Goal: Book appointment/travel/reservation

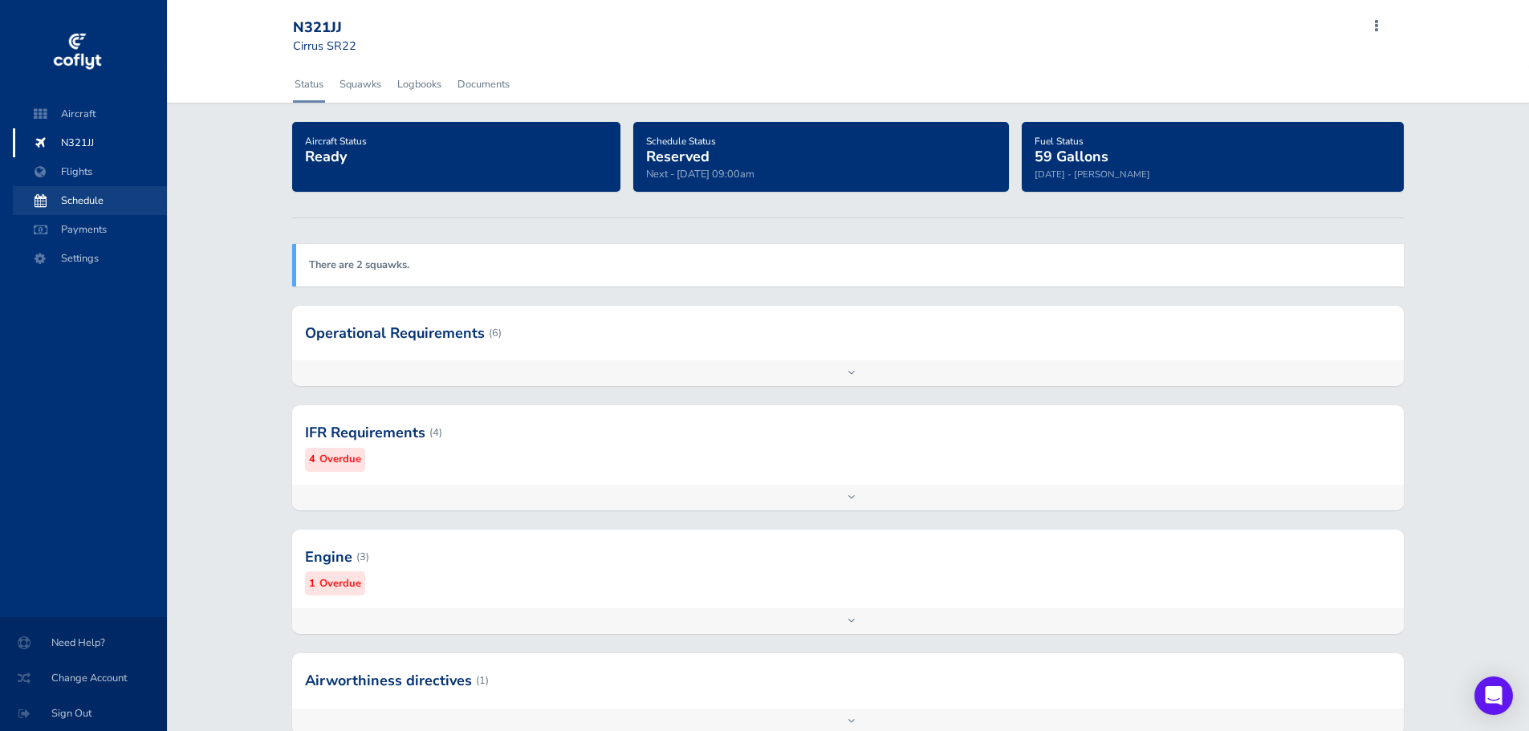
click at [74, 205] on span "Schedule" at bounding box center [90, 200] width 122 height 29
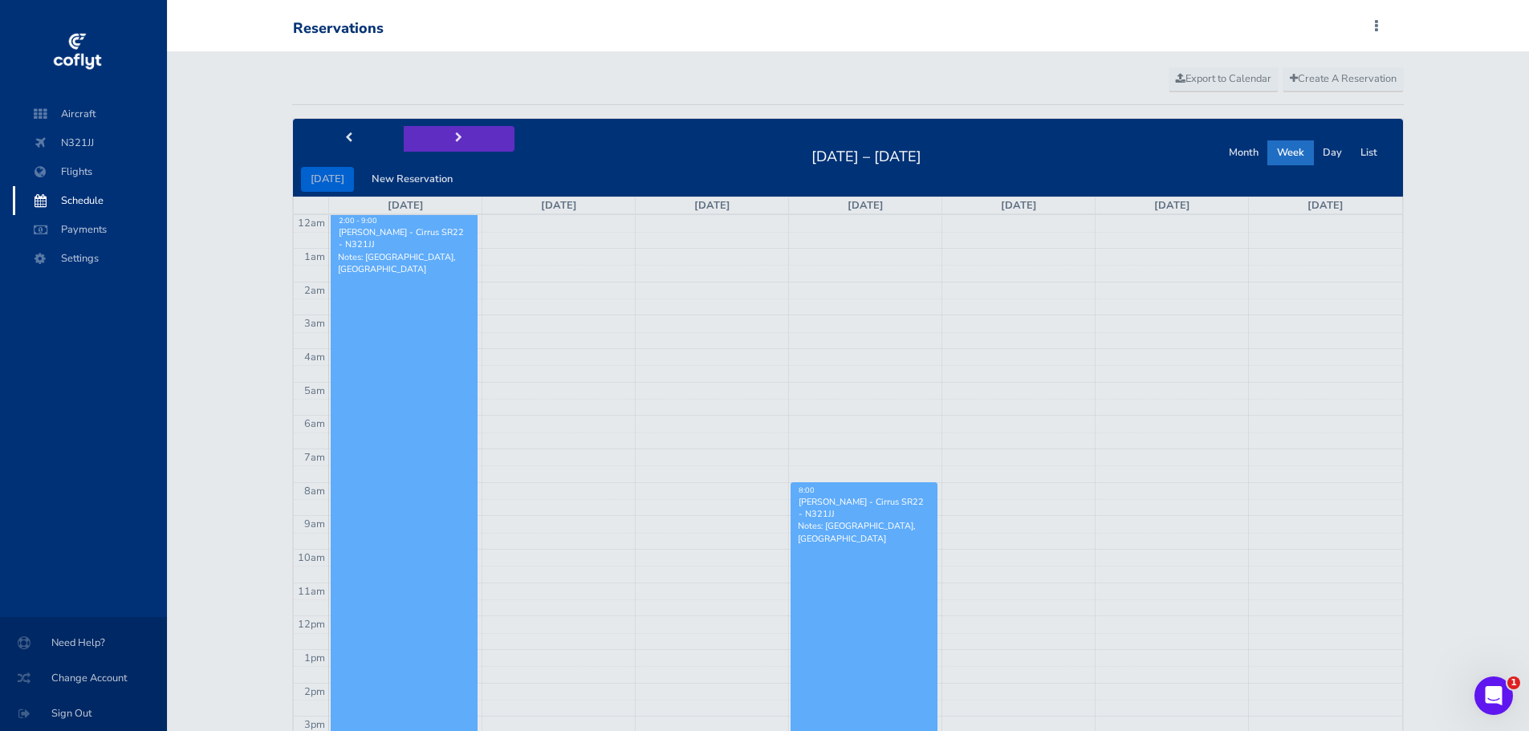
click at [455, 133] on span "next" at bounding box center [458, 138] width 7 height 10
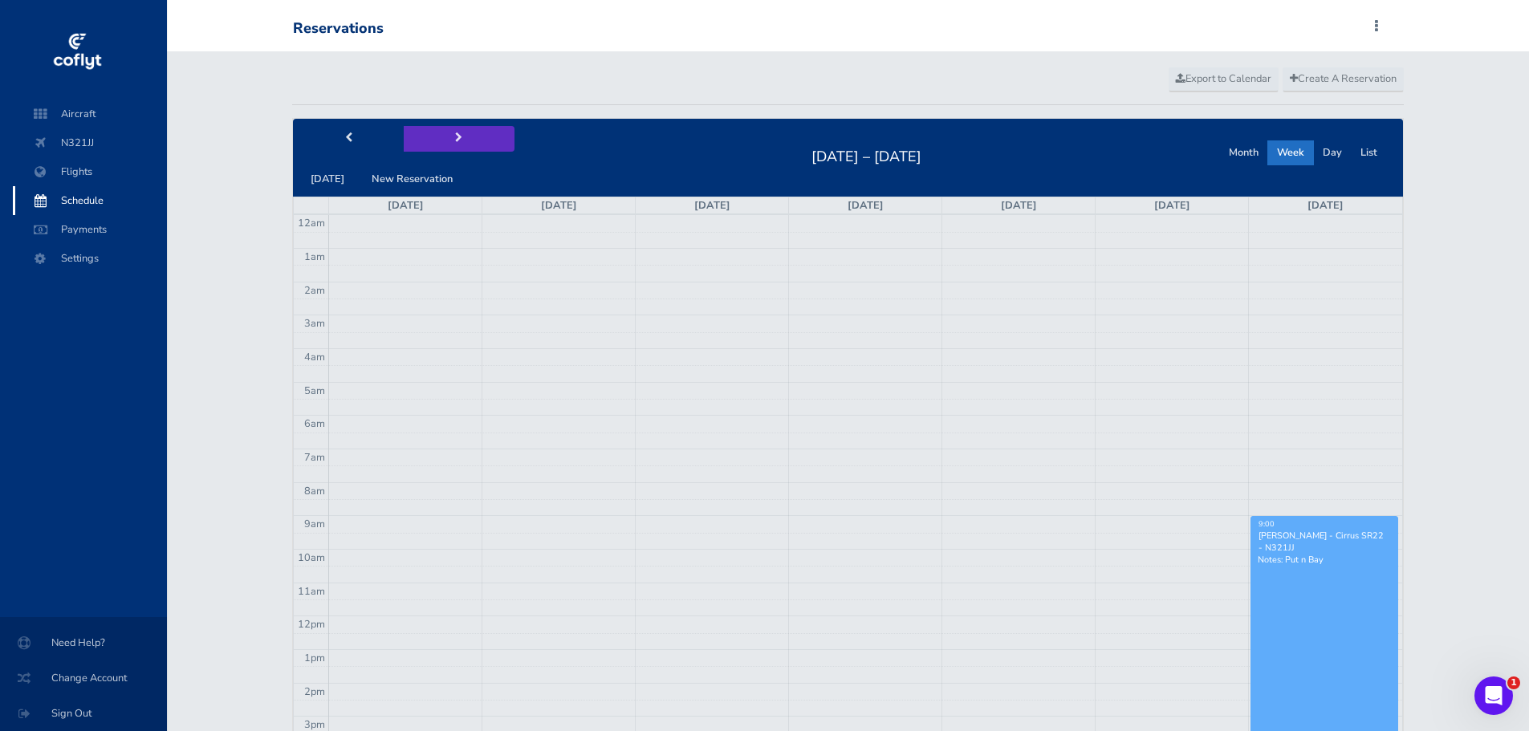
click at [455, 133] on span "next" at bounding box center [458, 138] width 7 height 10
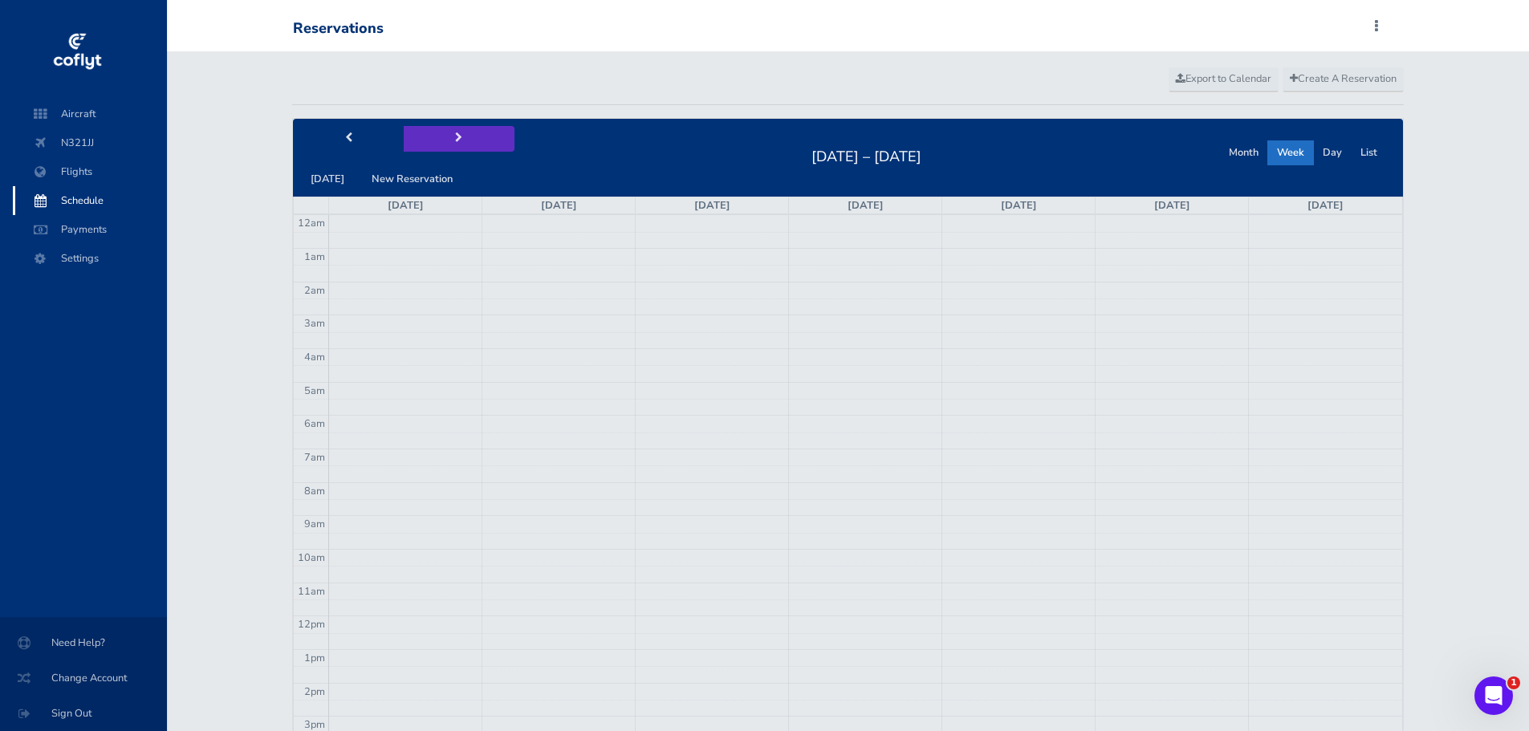
click at [455, 133] on span "next" at bounding box center [458, 138] width 7 height 10
